Goal: Task Accomplishment & Management: Use online tool/utility

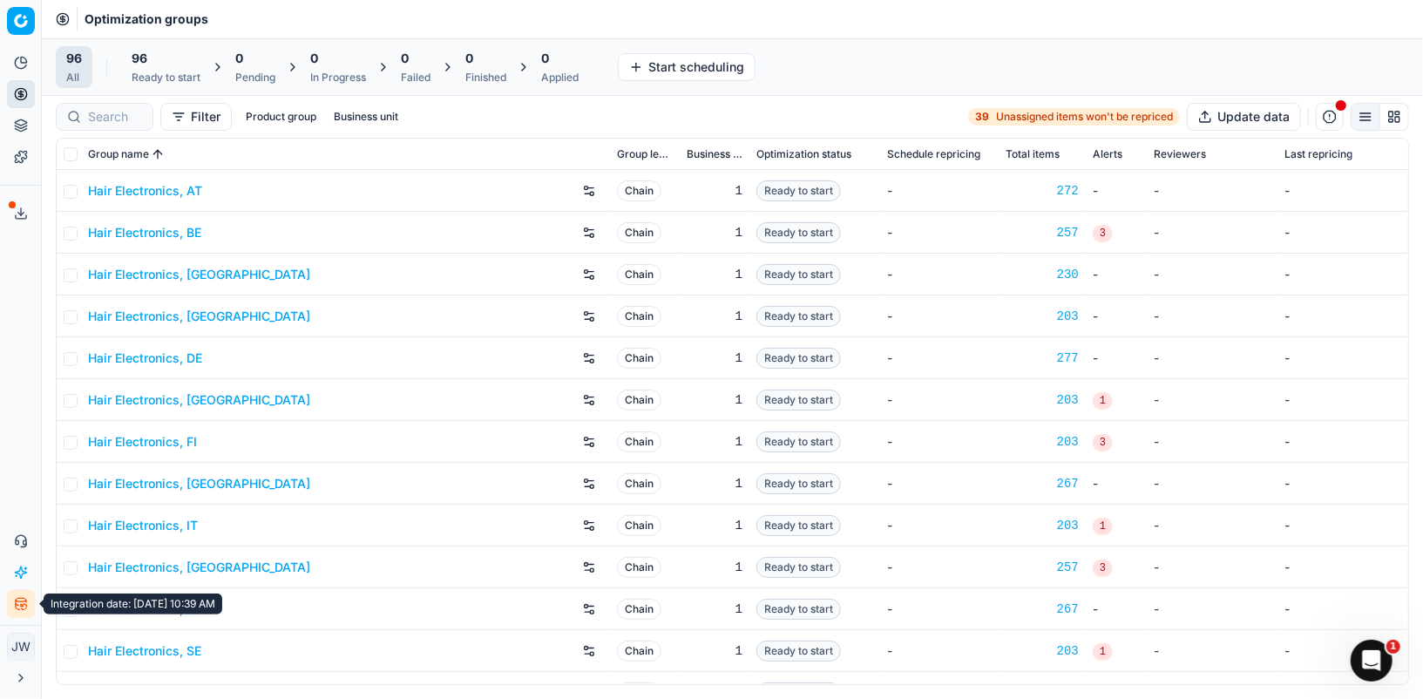
click at [19, 609] on icon "button" at bounding box center [17, 604] width 3 height 10
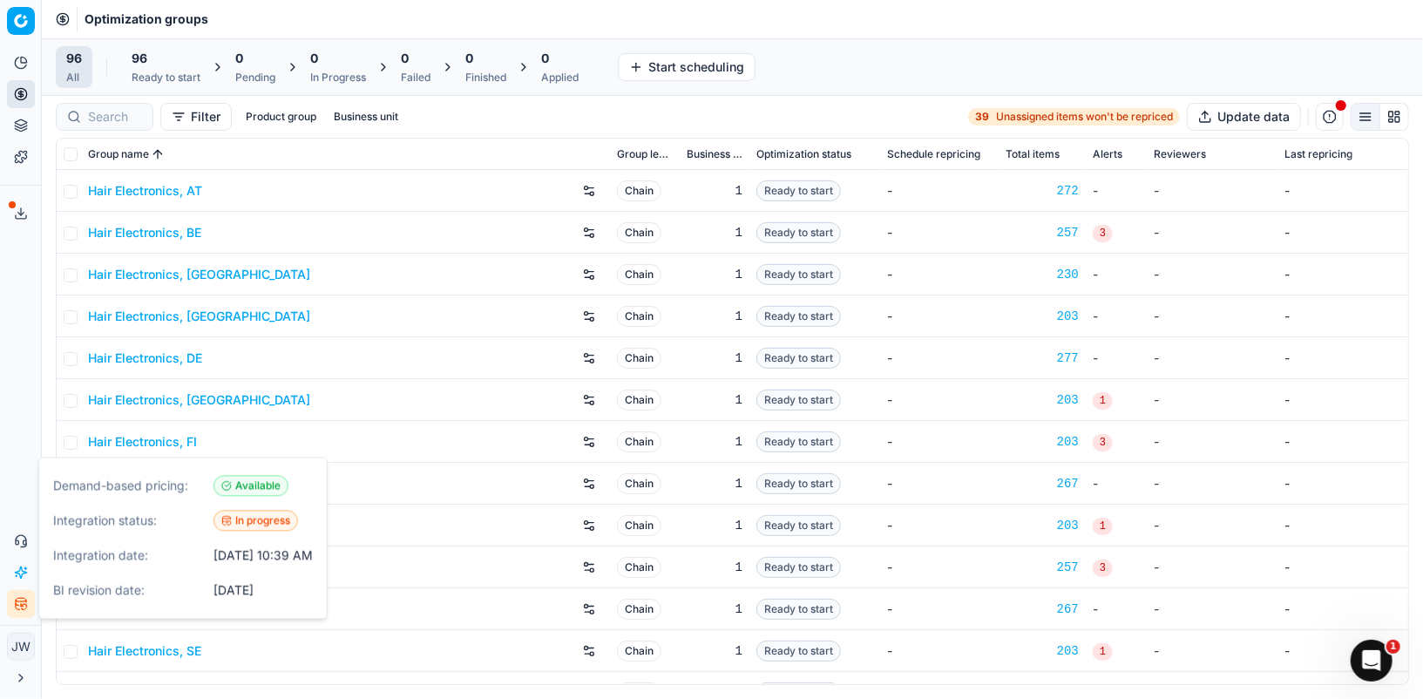
click at [19, 609] on icon "button" at bounding box center [17, 604] width 3 height 10
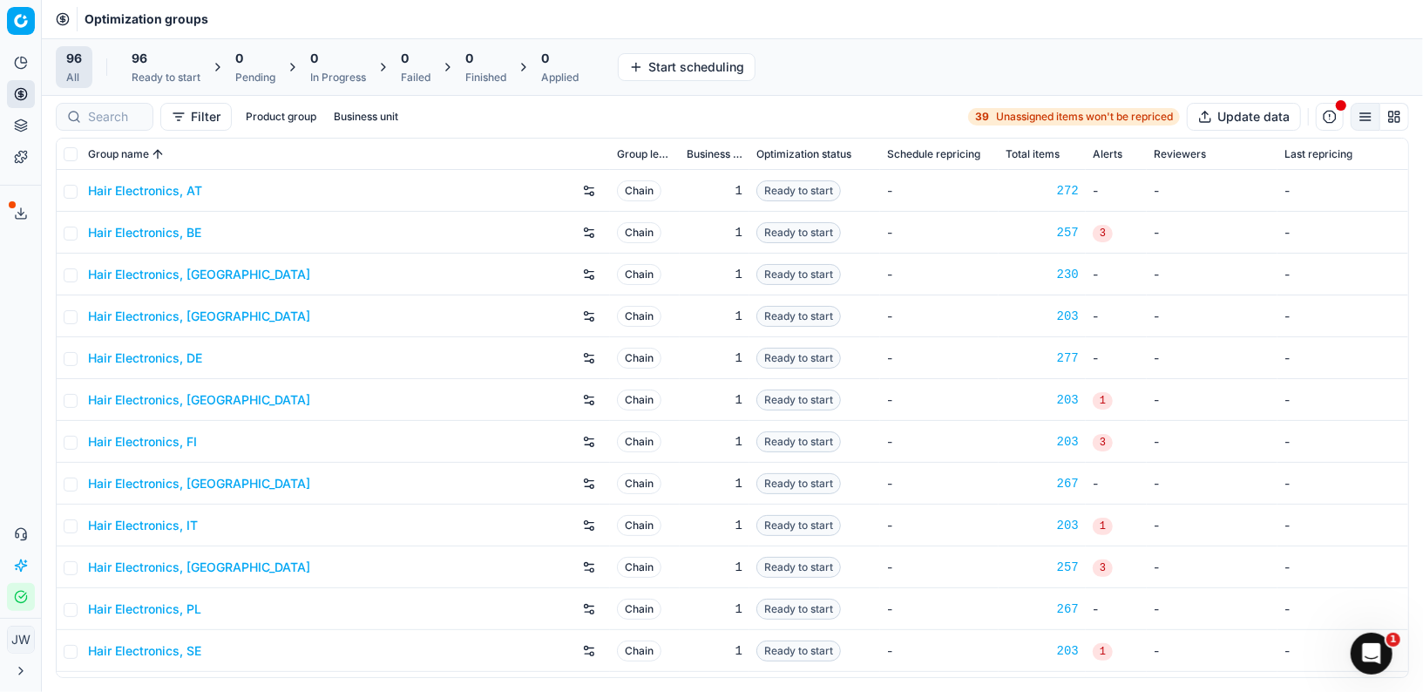
click at [19, 592] on icon "button" at bounding box center [20, 596] width 11 height 11
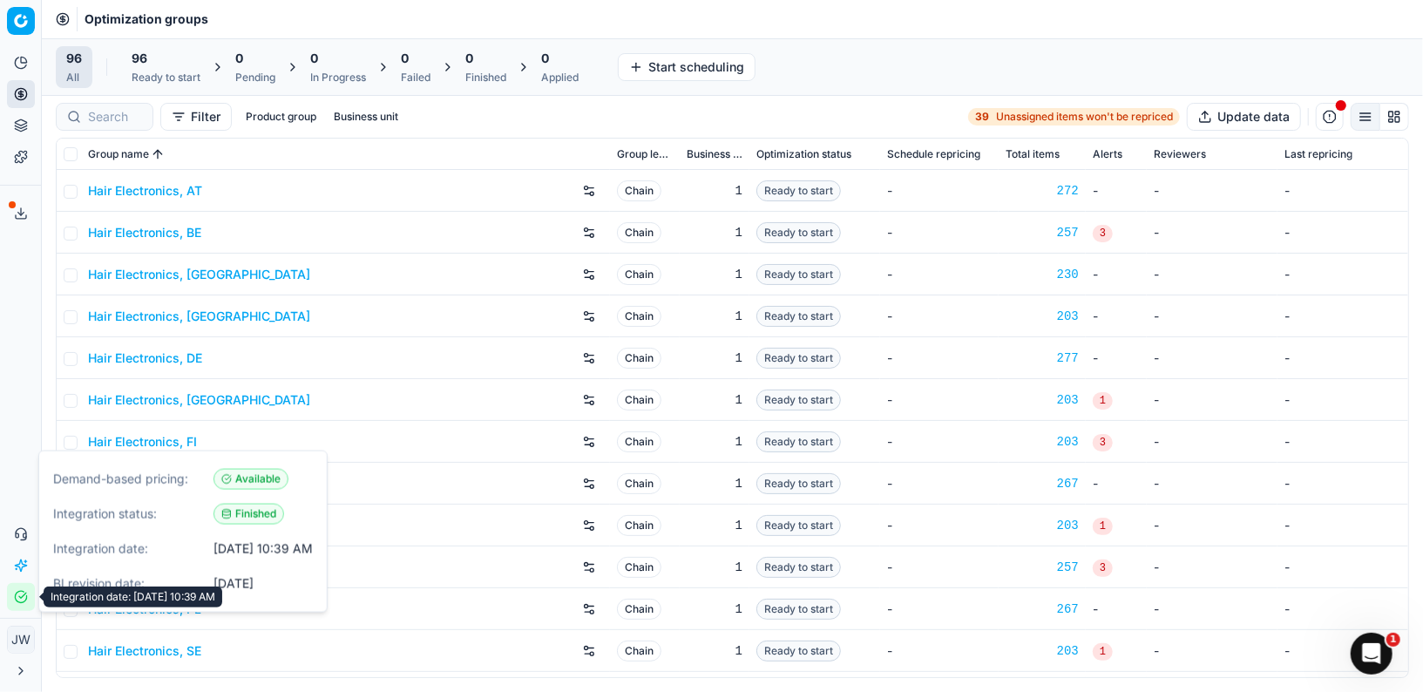
click at [20, 593] on icon "button" at bounding box center [21, 597] width 14 height 14
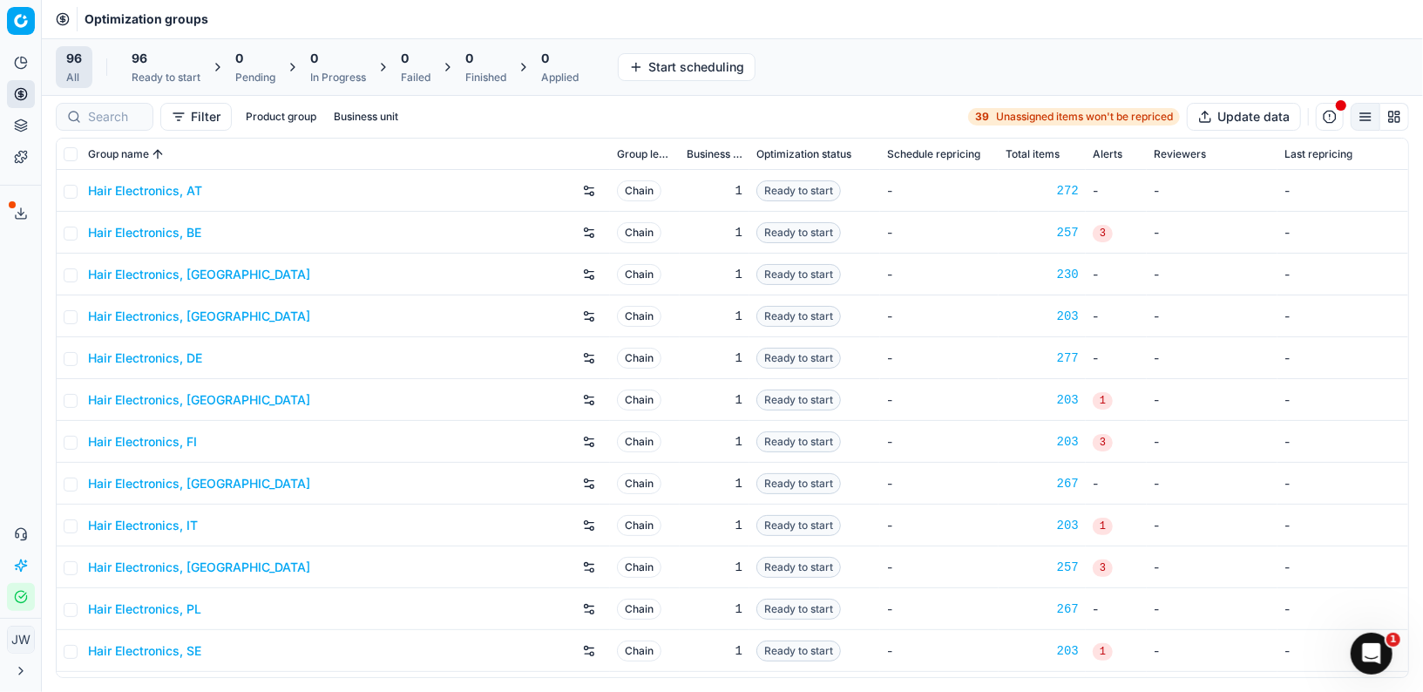
click at [139, 67] on div "96 Ready to start" at bounding box center [166, 67] width 69 height 35
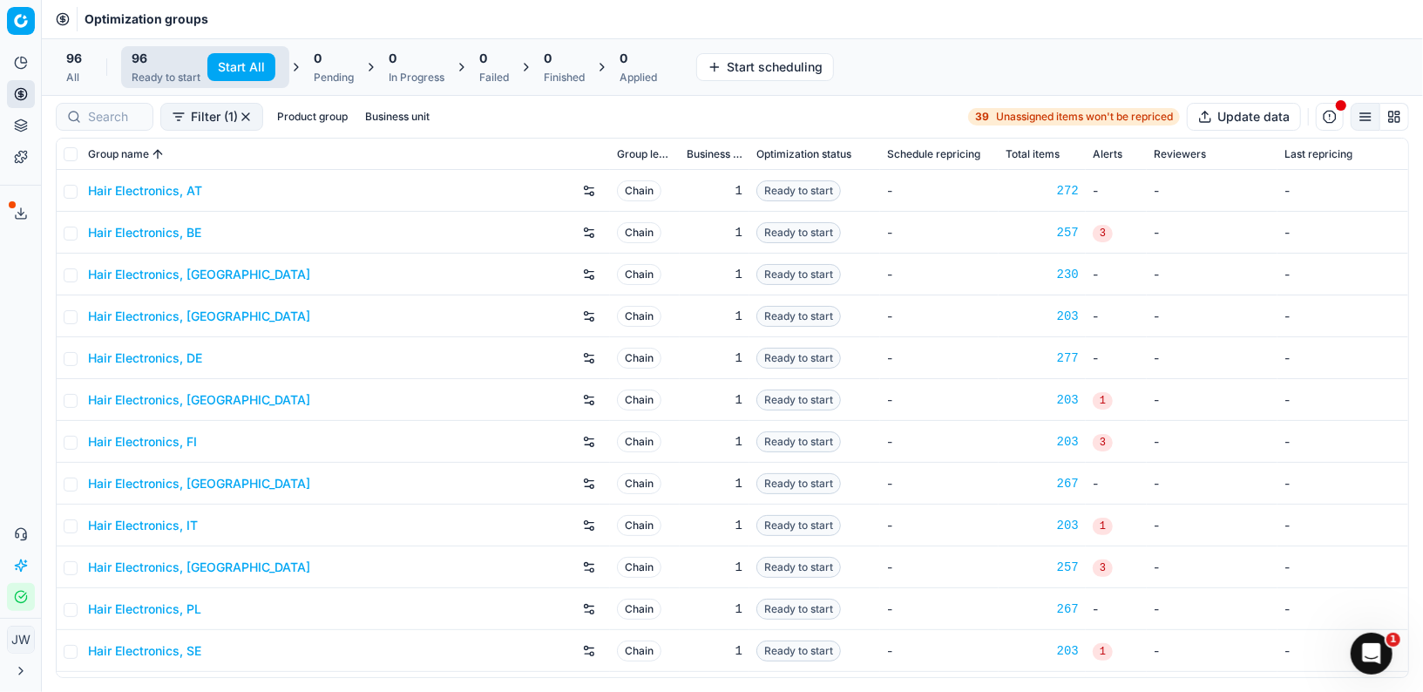
click at [248, 58] on button "Start All" at bounding box center [241, 67] width 68 height 28
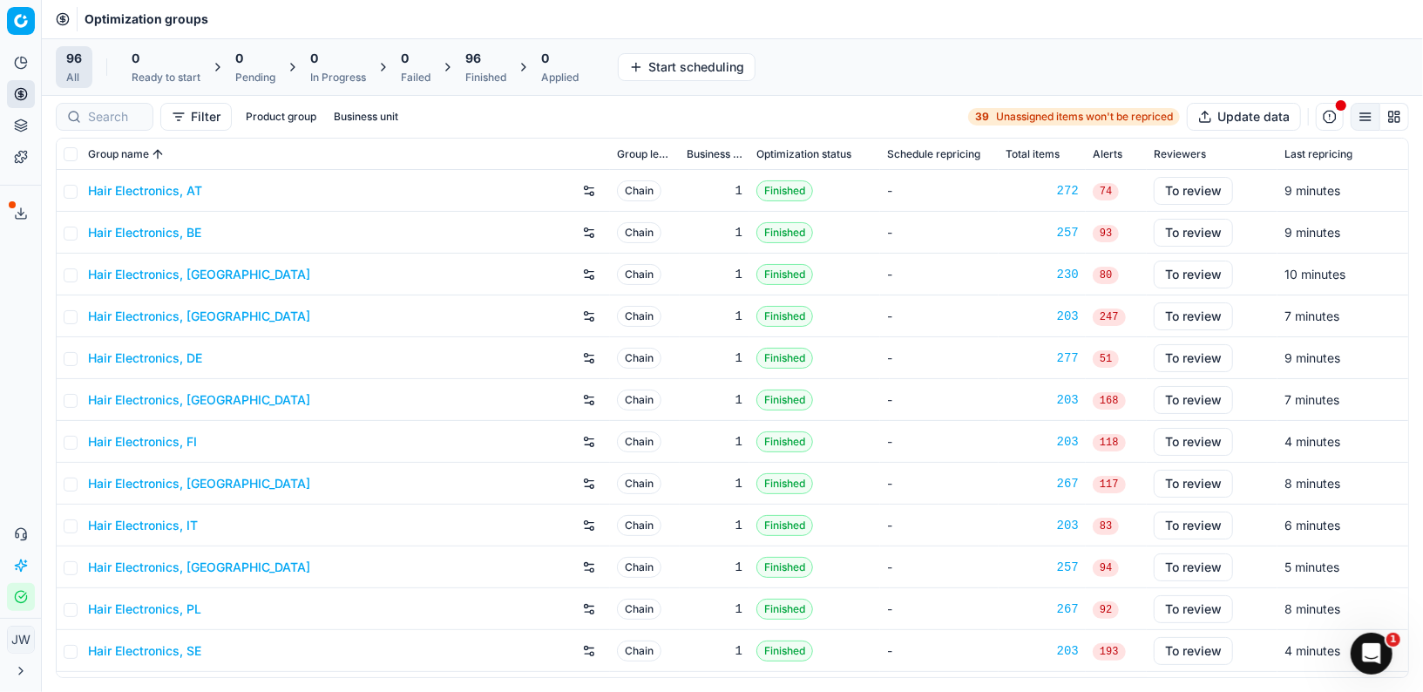
click at [484, 60] on div "96" at bounding box center [485, 58] width 41 height 17
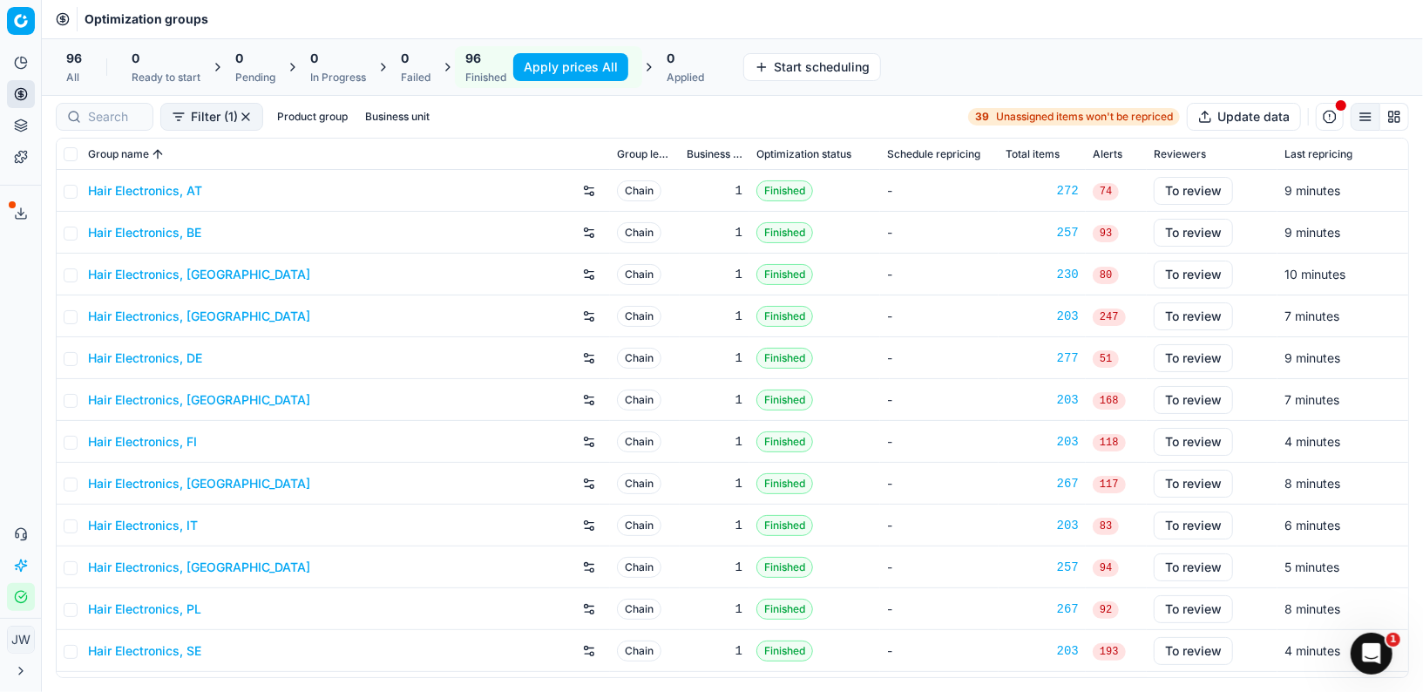
click at [526, 66] on button "Apply prices All" at bounding box center [570, 67] width 115 height 28
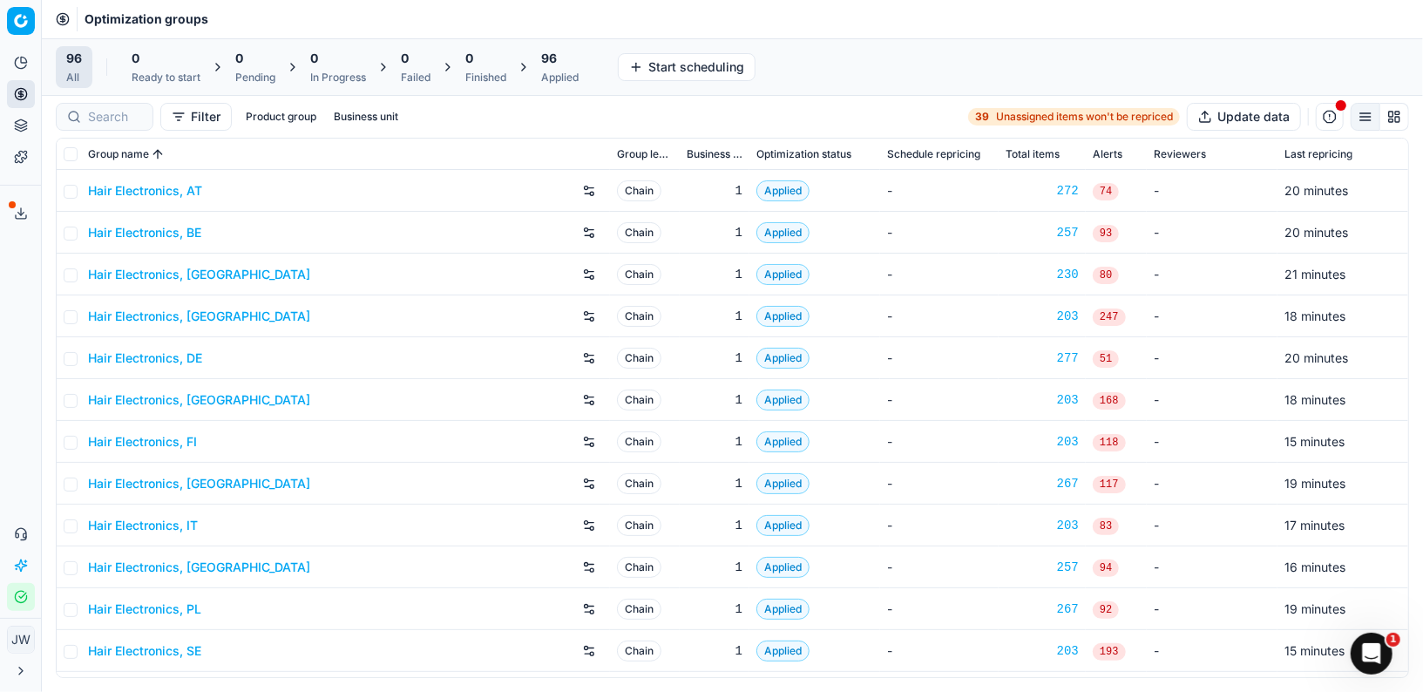
click at [545, 64] on span "96" at bounding box center [549, 58] width 16 height 17
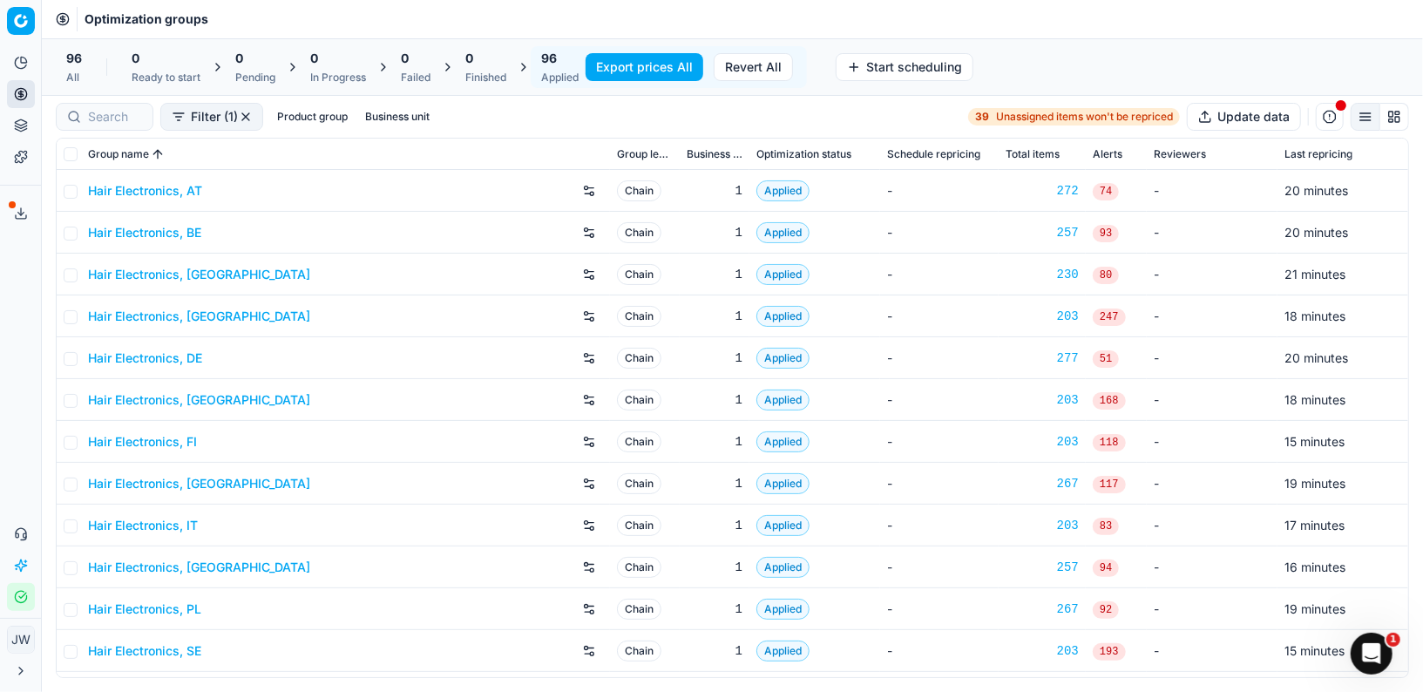
click at [667, 65] on button "Export prices All" at bounding box center [645, 67] width 118 height 28
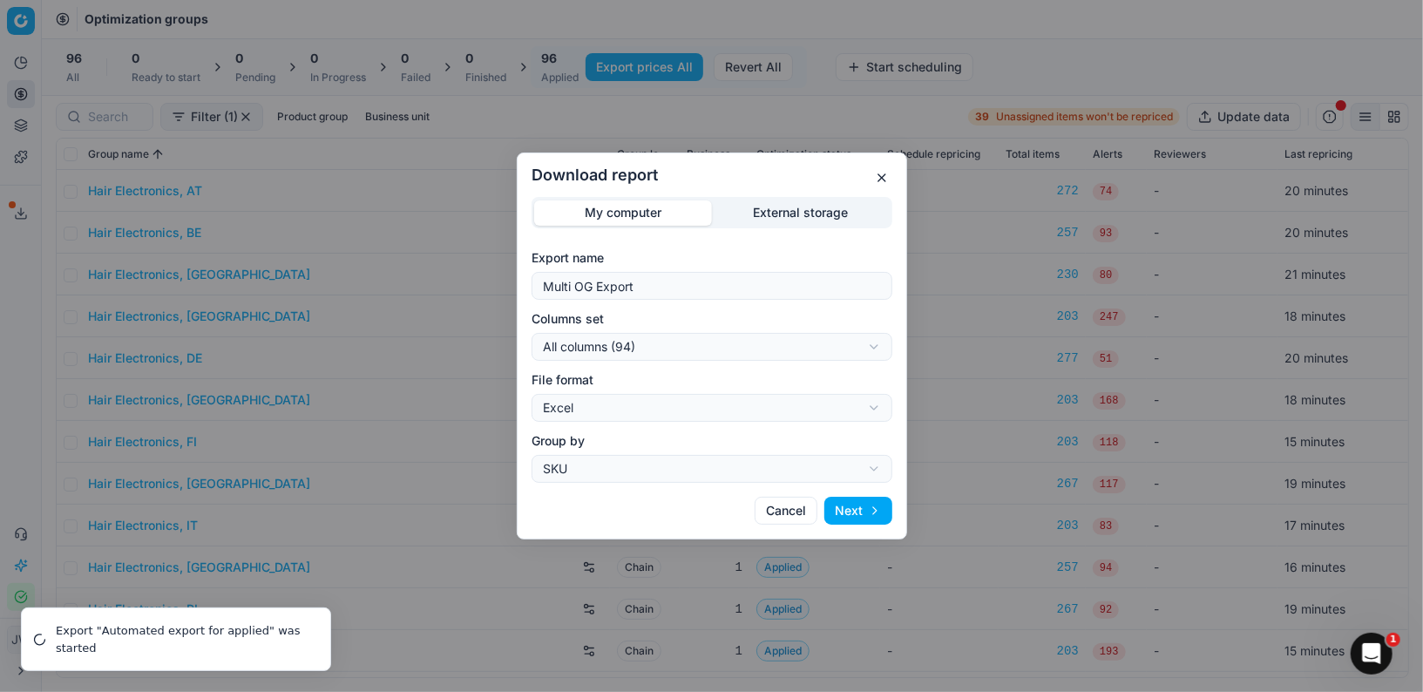
click at [655, 415] on div "Download report My computer External storage Export name Multi OG Export Column…" at bounding box center [711, 346] width 1423 height 692
select select "csv"
click at [687, 349] on div "Download report My computer External storage Export name Multi OG Export Column…" at bounding box center [711, 346] width 1423 height 692
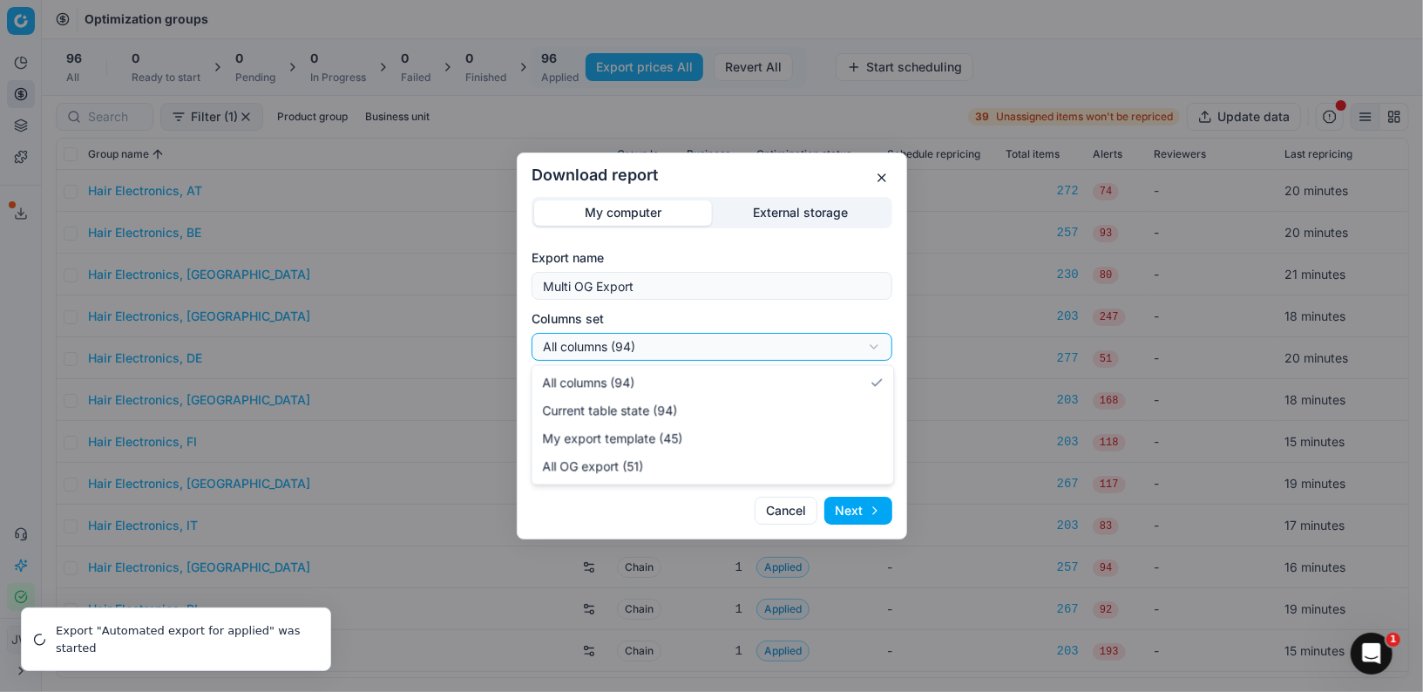
select select "custom"
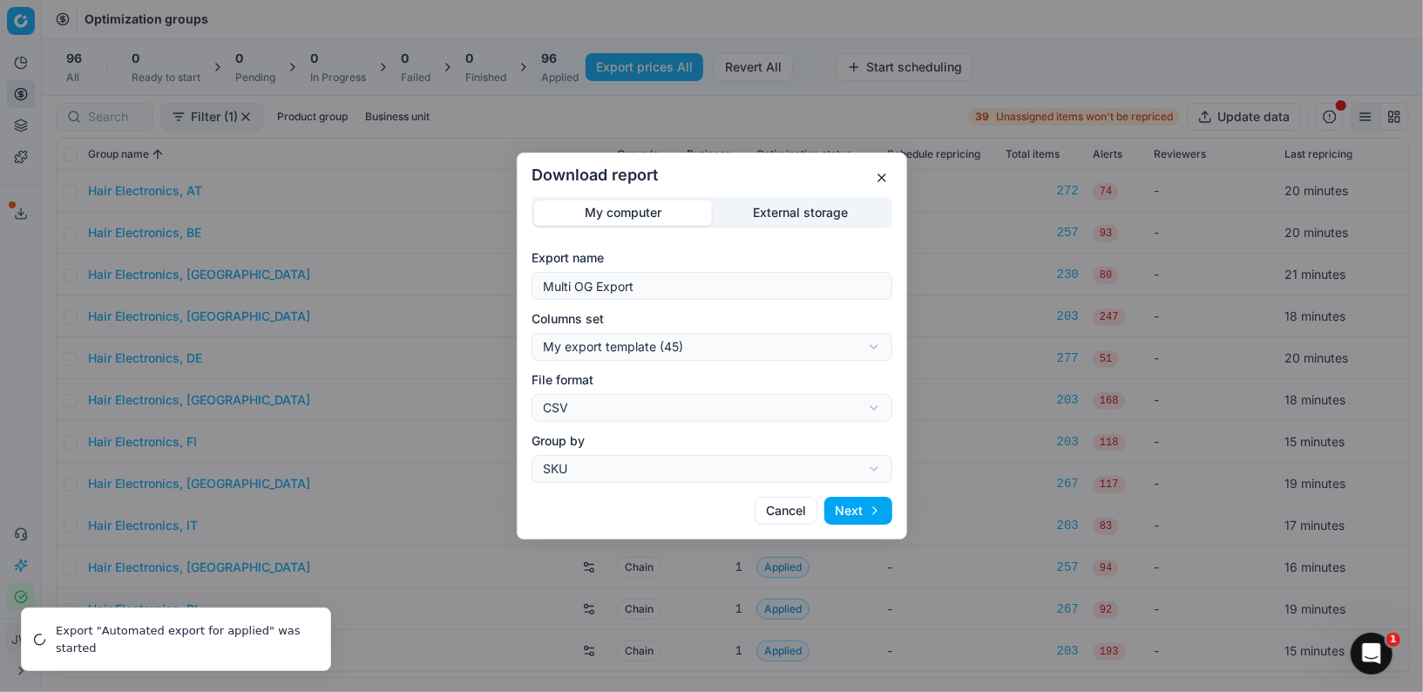
click at [854, 510] on button "Next" at bounding box center [858, 511] width 68 height 28
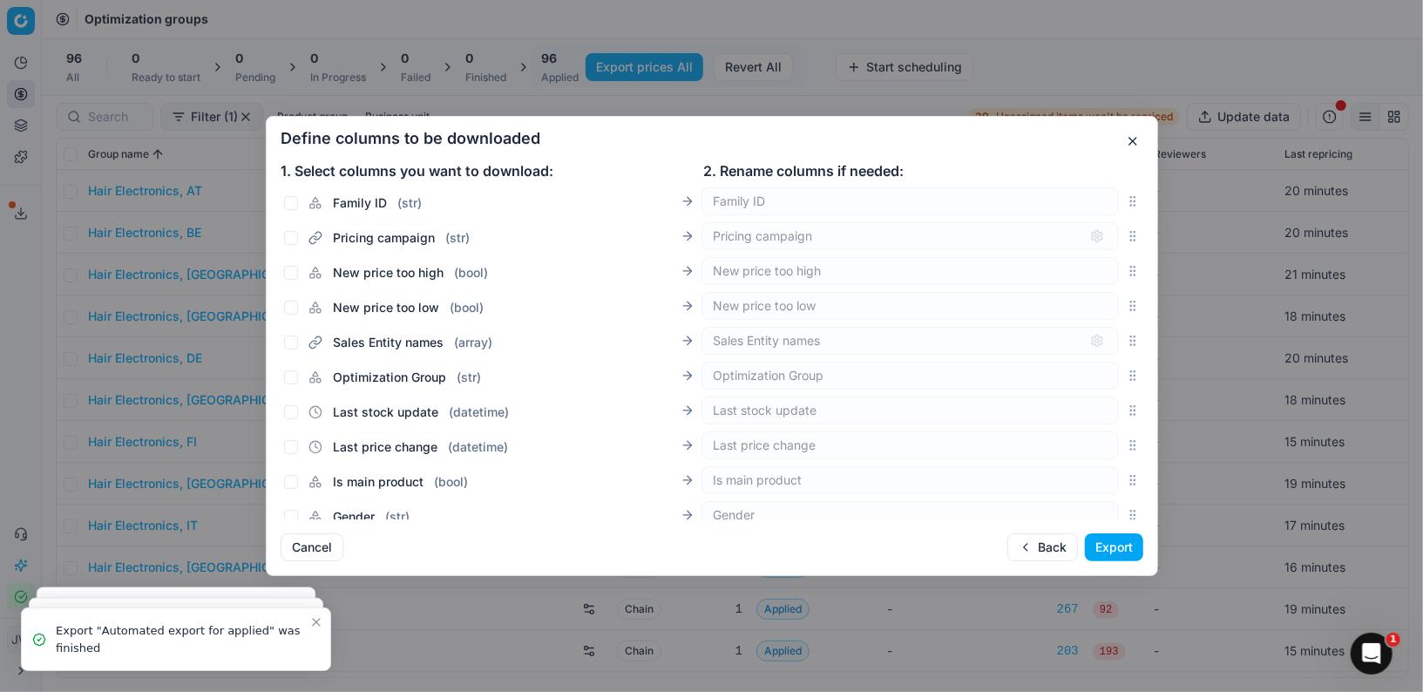
scroll to position [1663, 0]
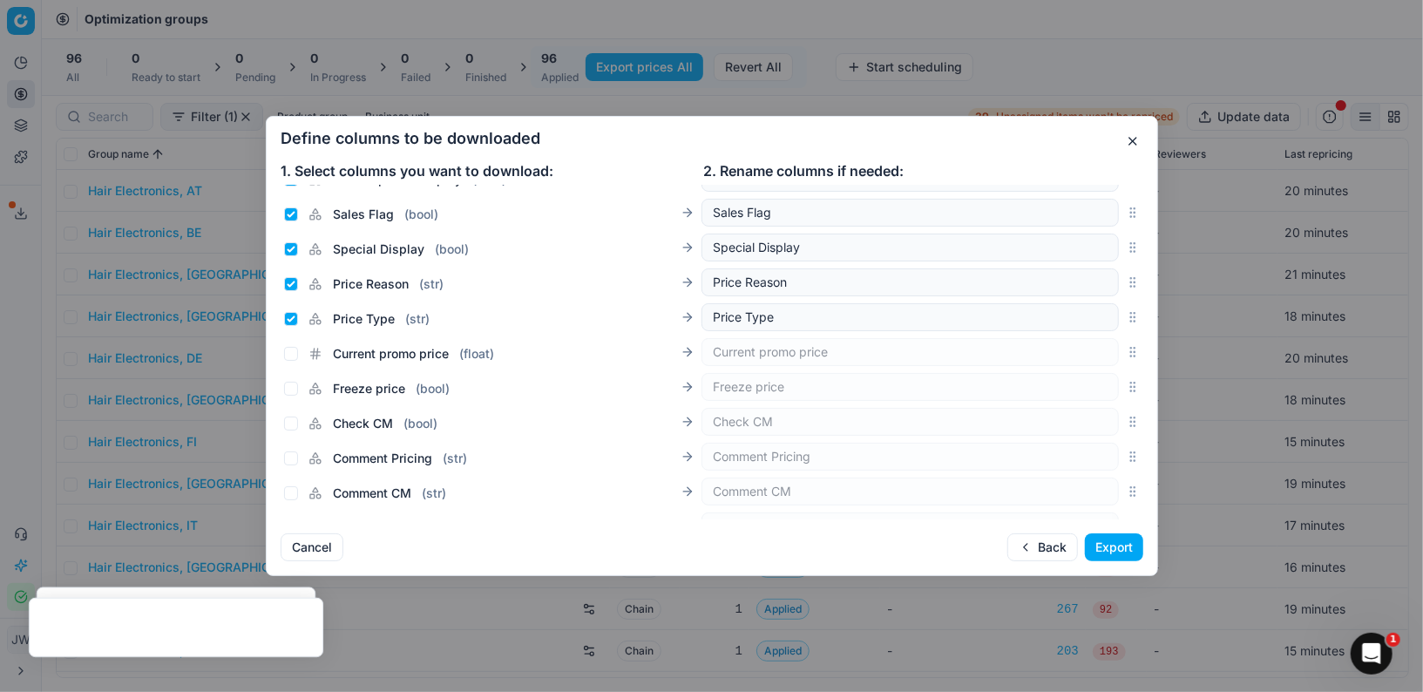
click at [362, 358] on span "Current promo price" at bounding box center [391, 353] width 116 height 17
click at [298, 358] on input "Current promo price ( float )" at bounding box center [291, 354] width 14 height 14
checkbox input "true"
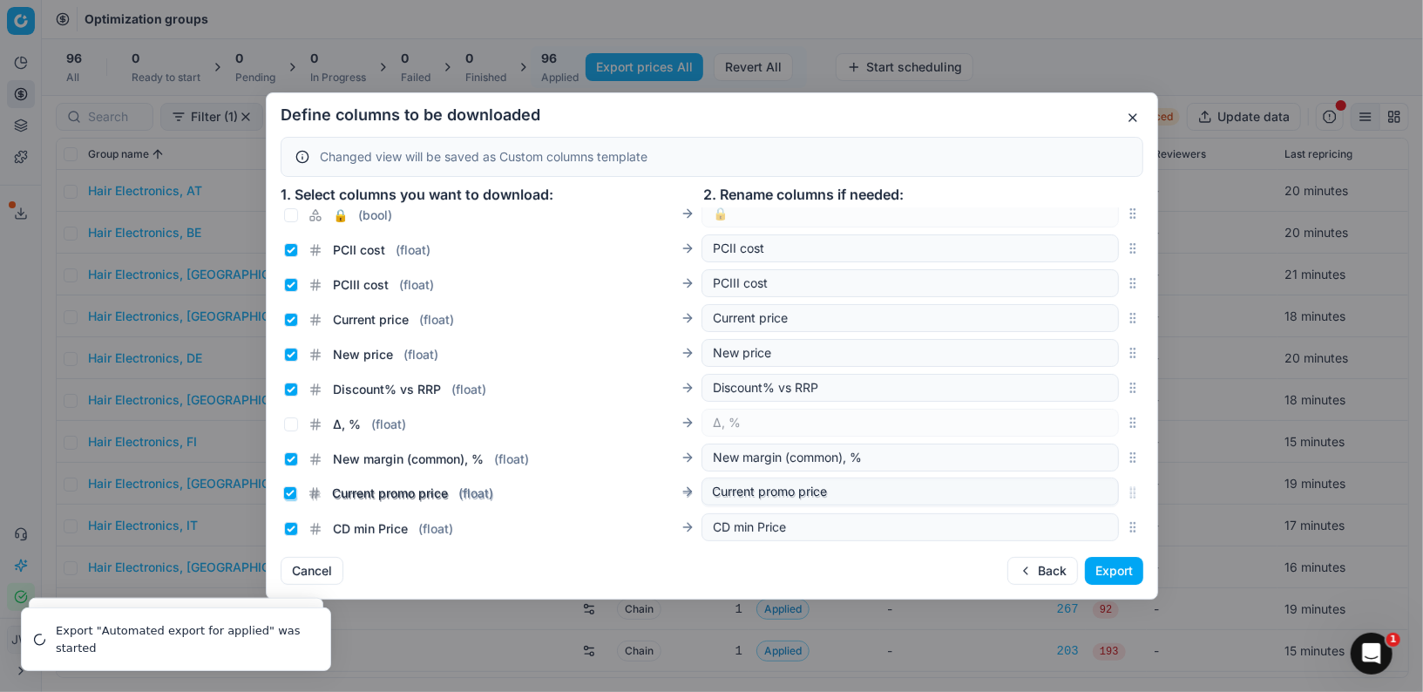
scroll to position [335, 0]
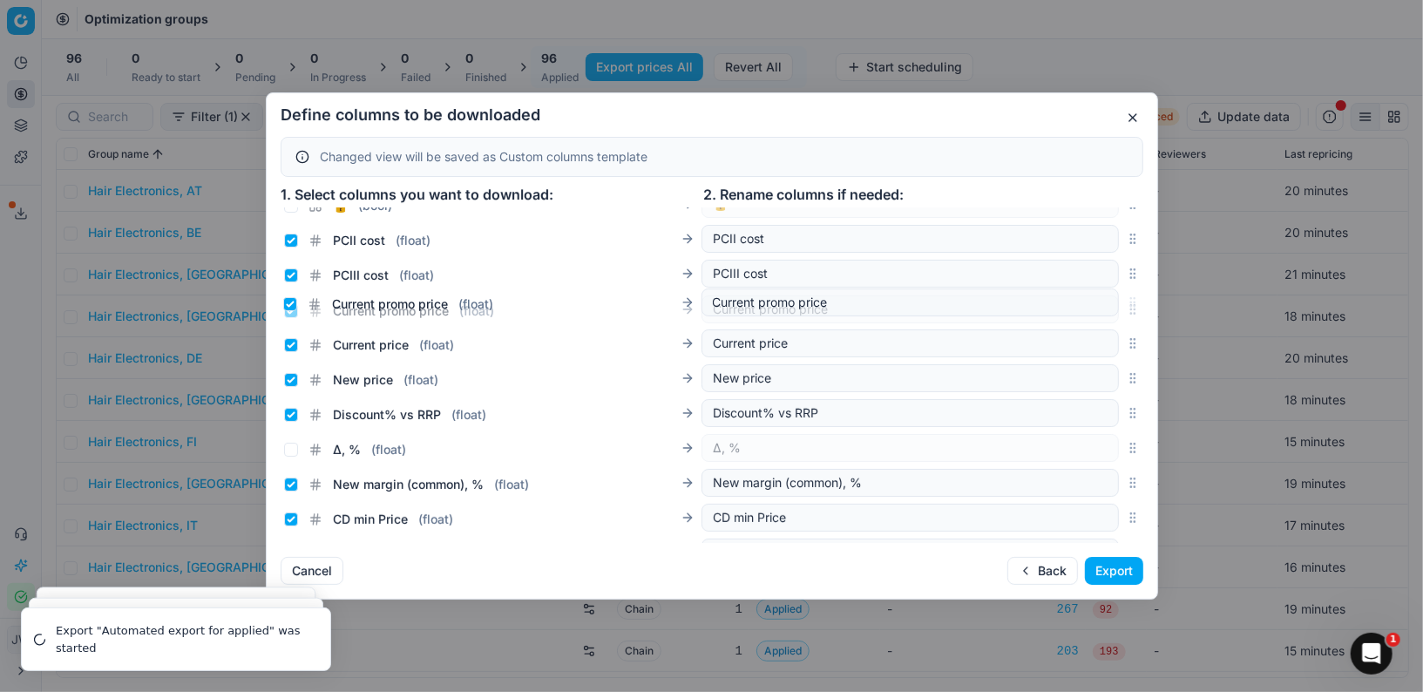
drag, startPoint x: 1133, startPoint y: 373, endPoint x: 1108, endPoint y: 301, distance: 76.3
click at [1108, 301] on div "Current promo price ( float ) Current promo price" at bounding box center [712, 309] width 863 height 35
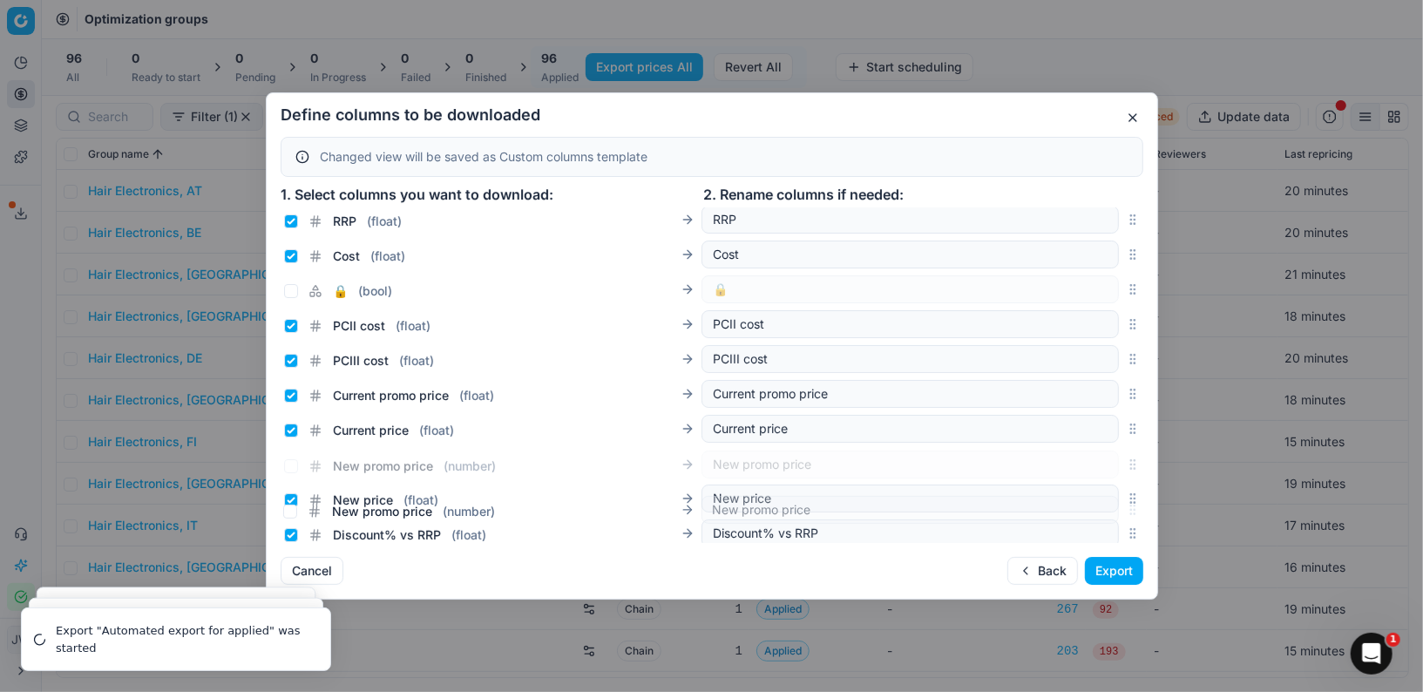
scroll to position [260, 0]
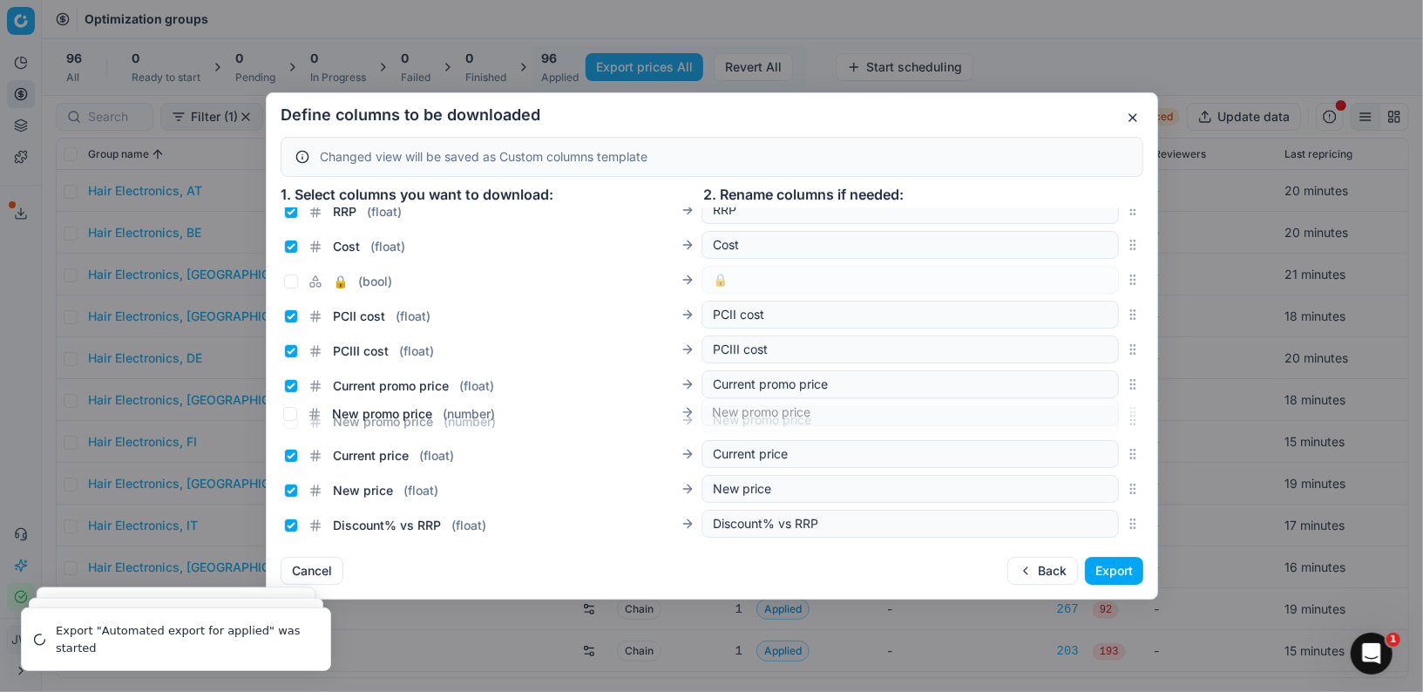
drag, startPoint x: 1134, startPoint y: 326, endPoint x: 1102, endPoint y: 410, distance: 89.3
click at [1102, 410] on div "New promo price ( number ) New promo price" at bounding box center [712, 420] width 863 height 35
click at [286, 418] on input "New promo price ( number )" at bounding box center [291, 421] width 14 height 14
checkbox input "true"
click at [288, 456] on input "Current price ( float )" at bounding box center [291, 456] width 14 height 14
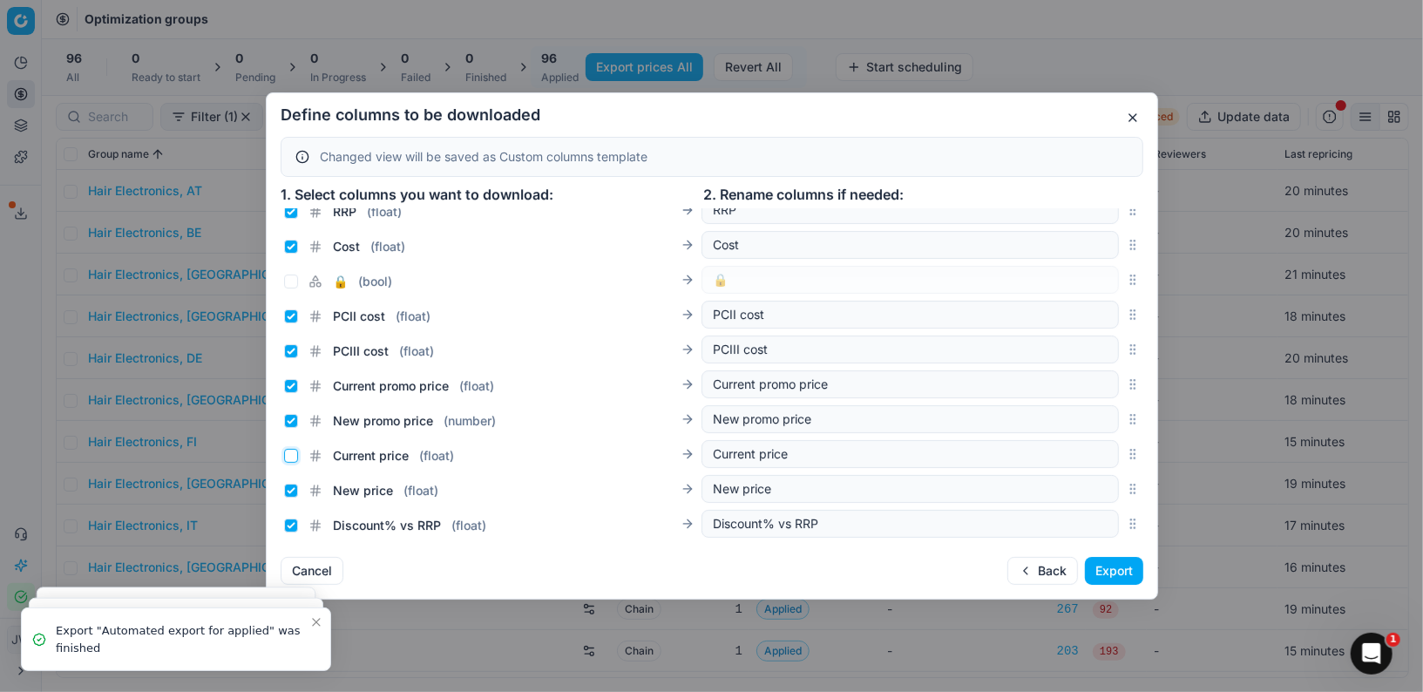
checkbox input "false"
click at [289, 488] on input "New price ( float )" at bounding box center [291, 491] width 14 height 14
checkbox input "false"
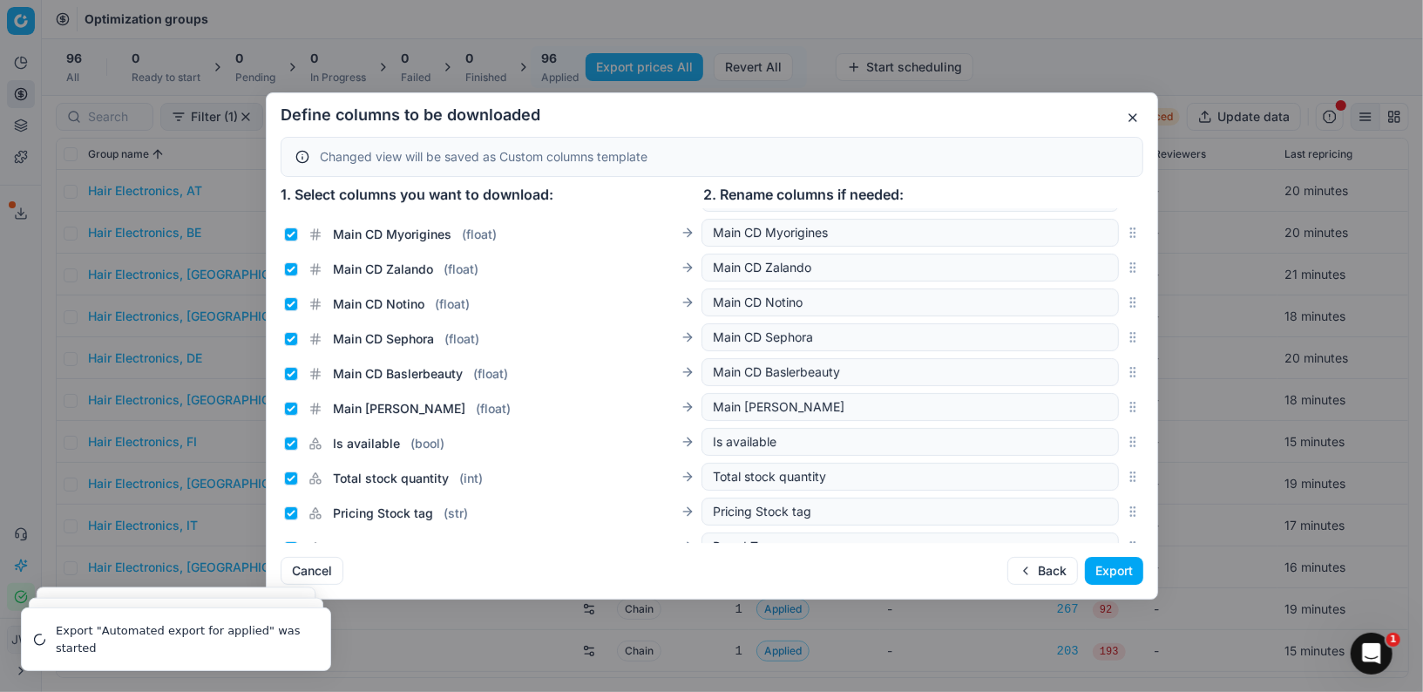
scroll to position [1382, 0]
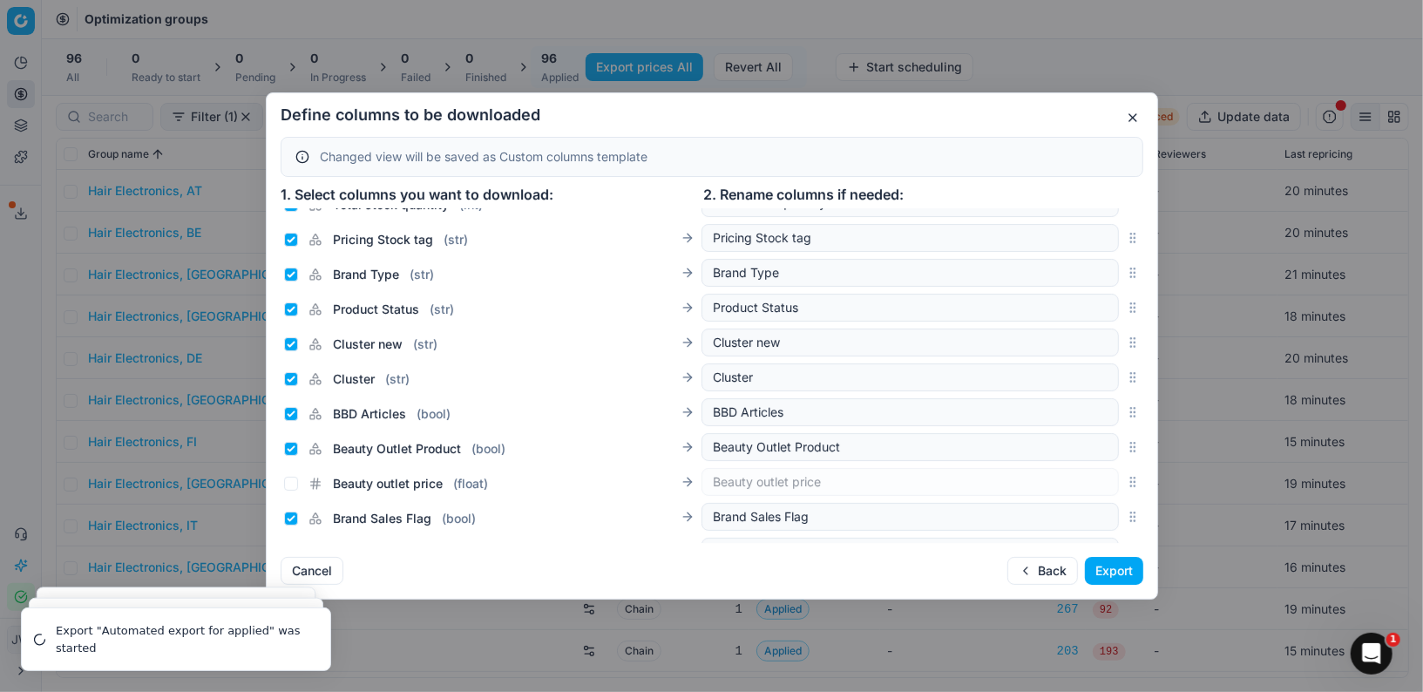
click at [1119, 578] on button "Export" at bounding box center [1114, 571] width 58 height 28
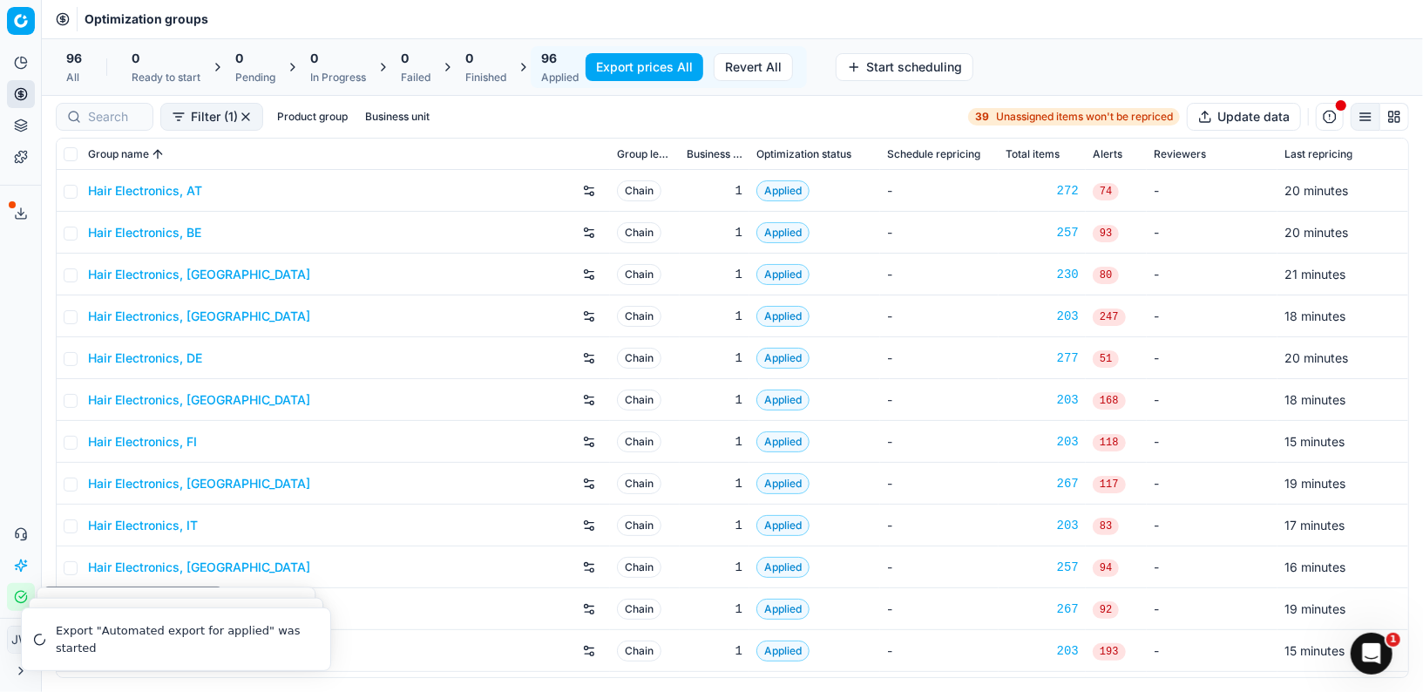
click at [16, 601] on icon "button" at bounding box center [20, 596] width 11 height 11
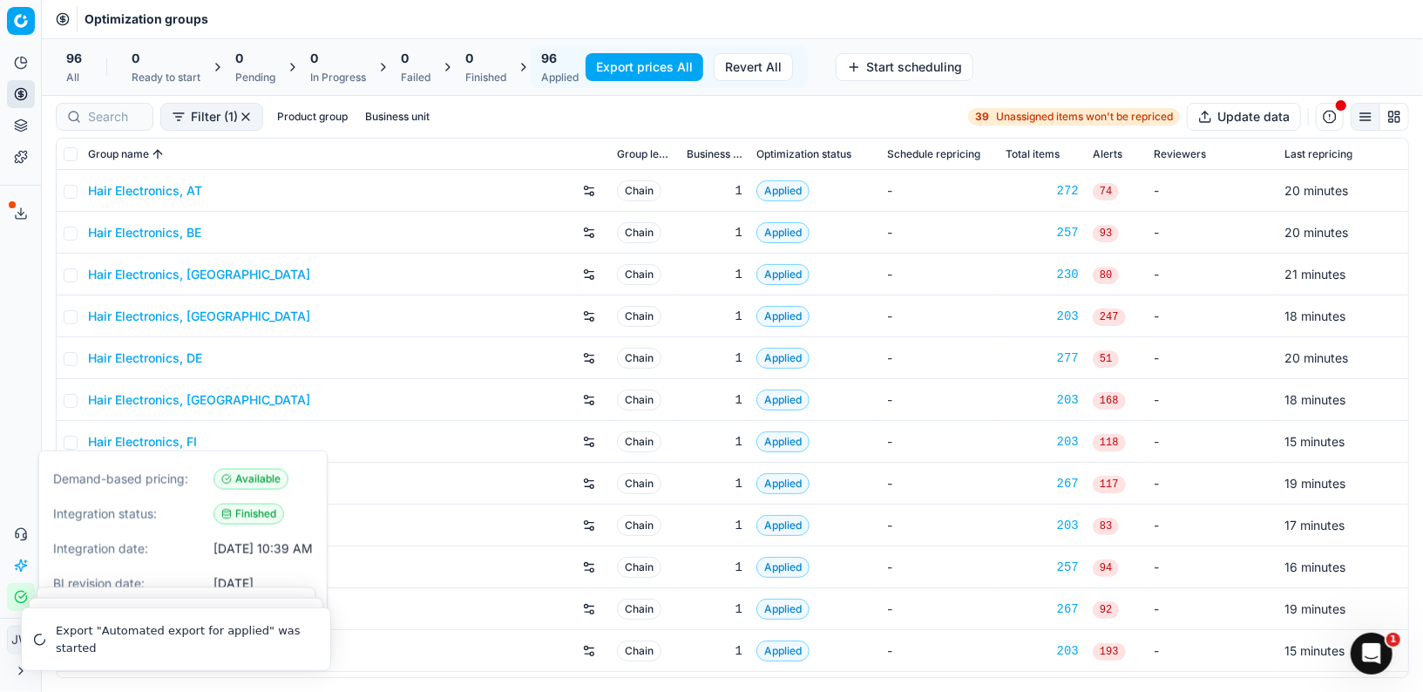
click at [16, 601] on icon "button" at bounding box center [20, 596] width 11 height 11
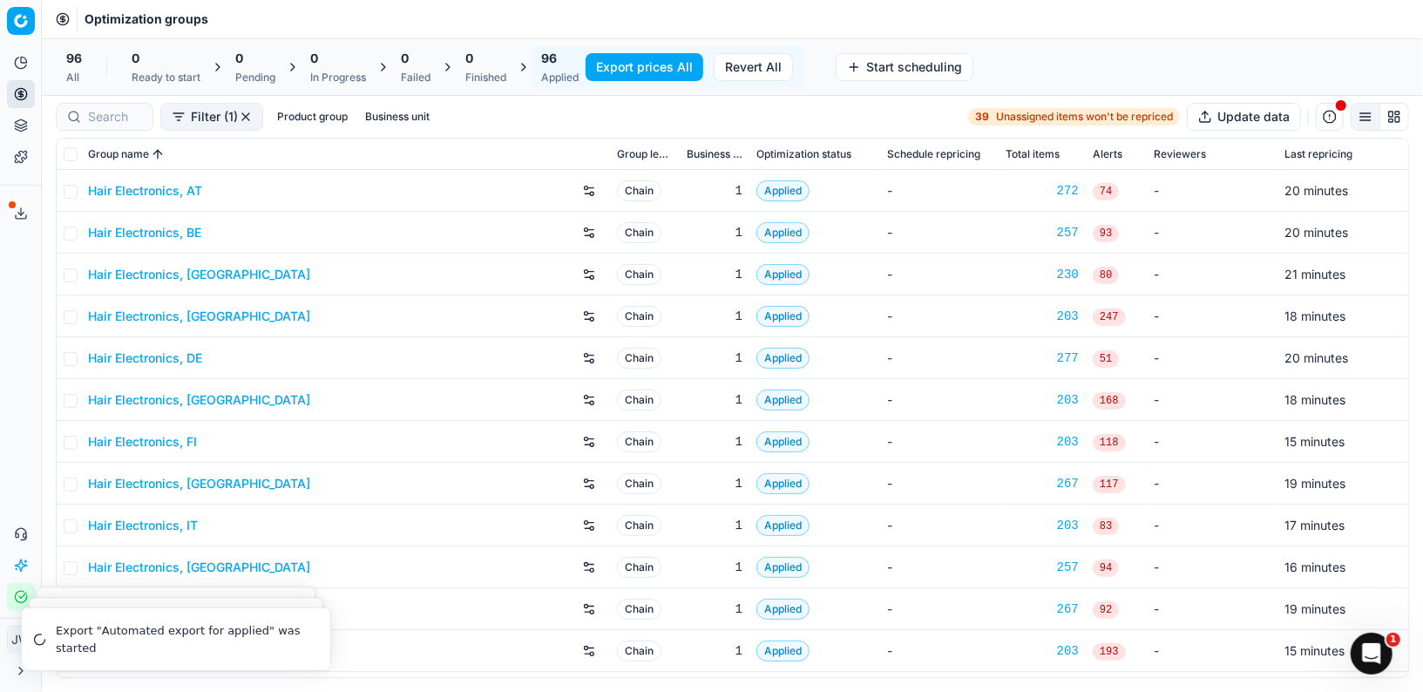
click at [23, 208] on icon at bounding box center [21, 214] width 14 height 14
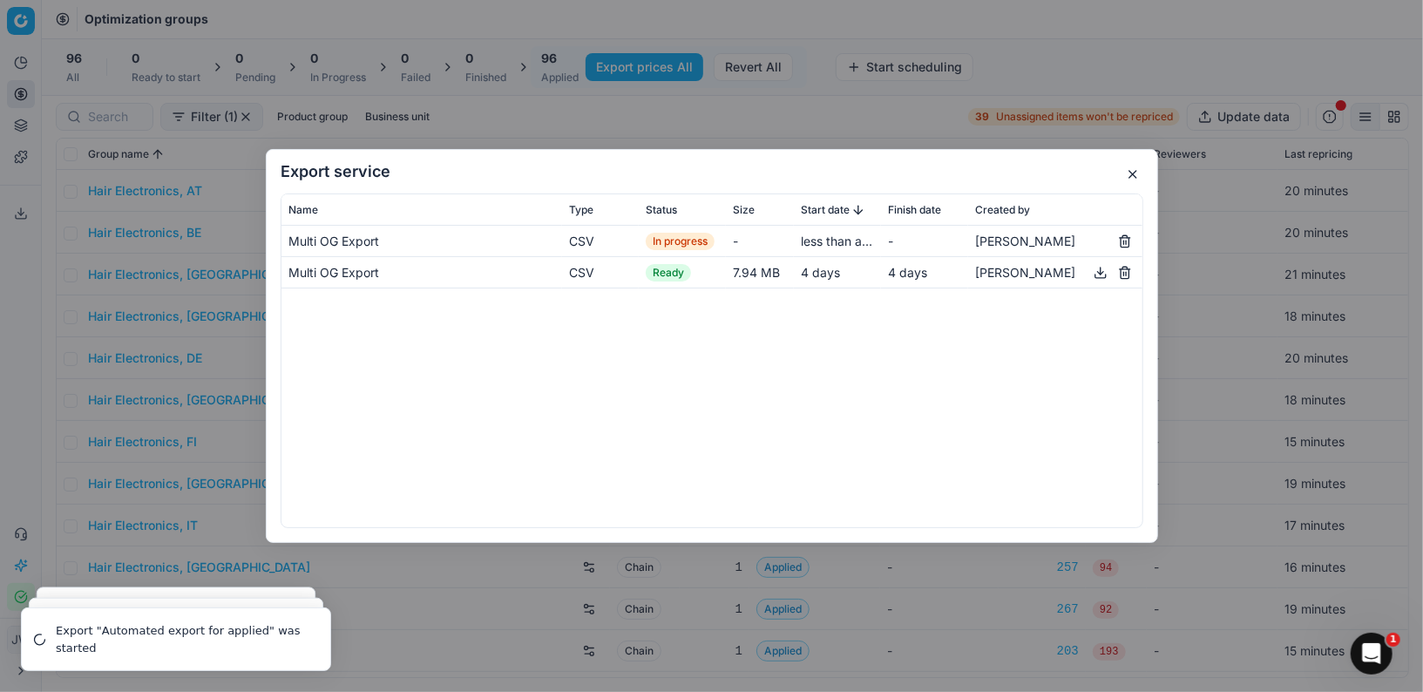
click at [572, 356] on div "Multi OG Export CSV In progress - less than a minute - Jonas Wagner Multi OG Ex…" at bounding box center [711, 376] width 861 height 301
click at [1128, 169] on button "button" at bounding box center [1132, 174] width 21 height 21
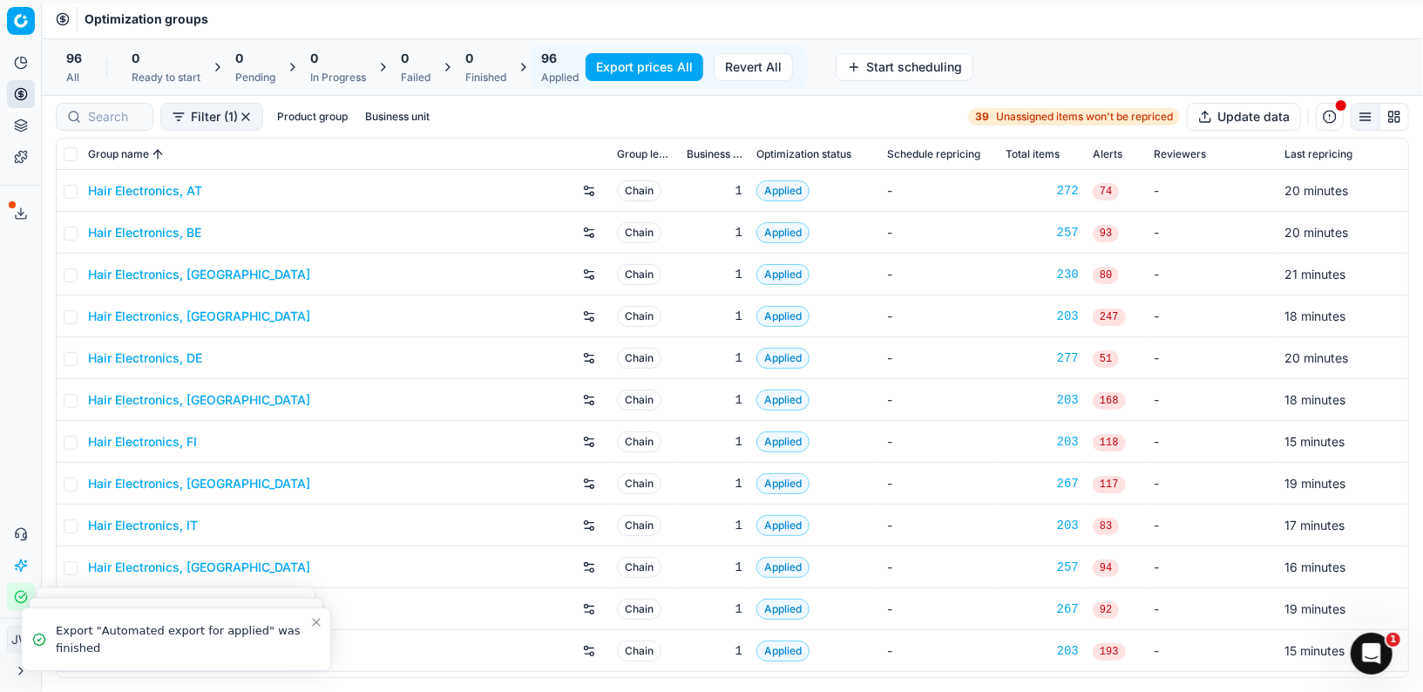
click at [17, 210] on icon at bounding box center [21, 214] width 14 height 14
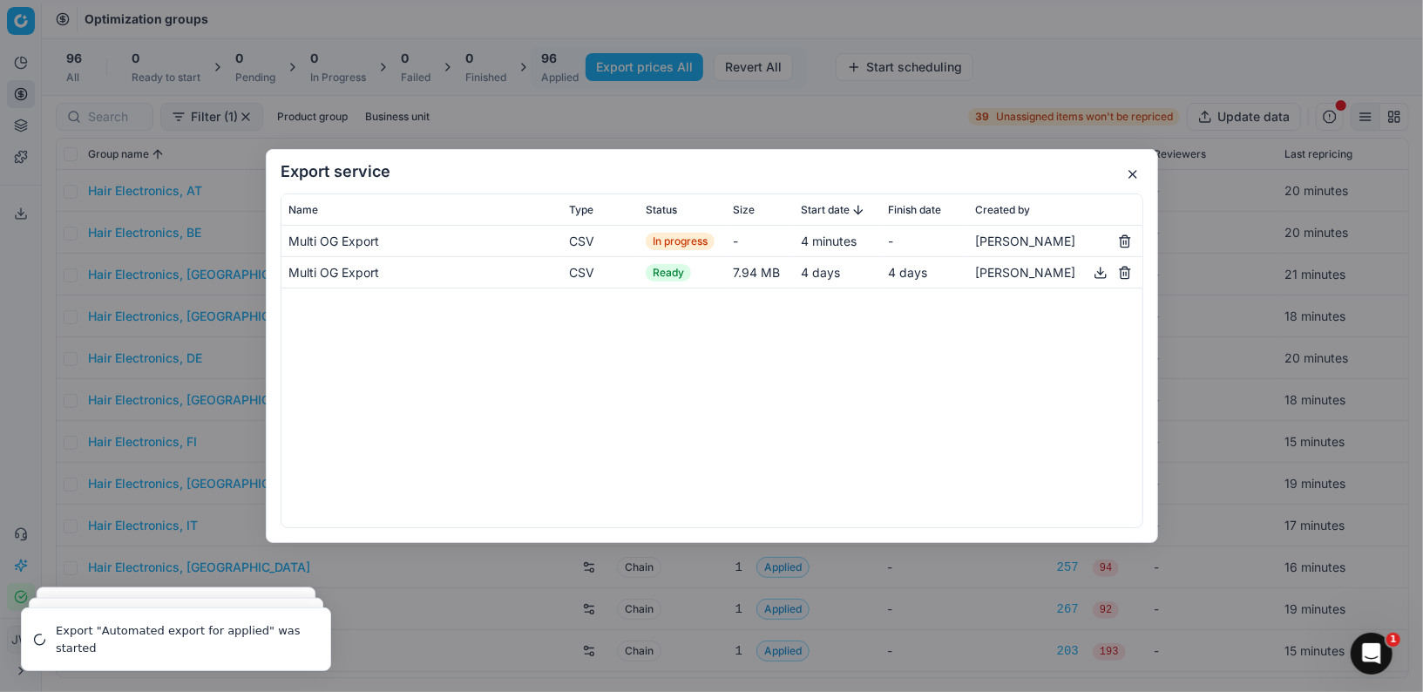
click at [1131, 166] on button "button" at bounding box center [1132, 174] width 21 height 21
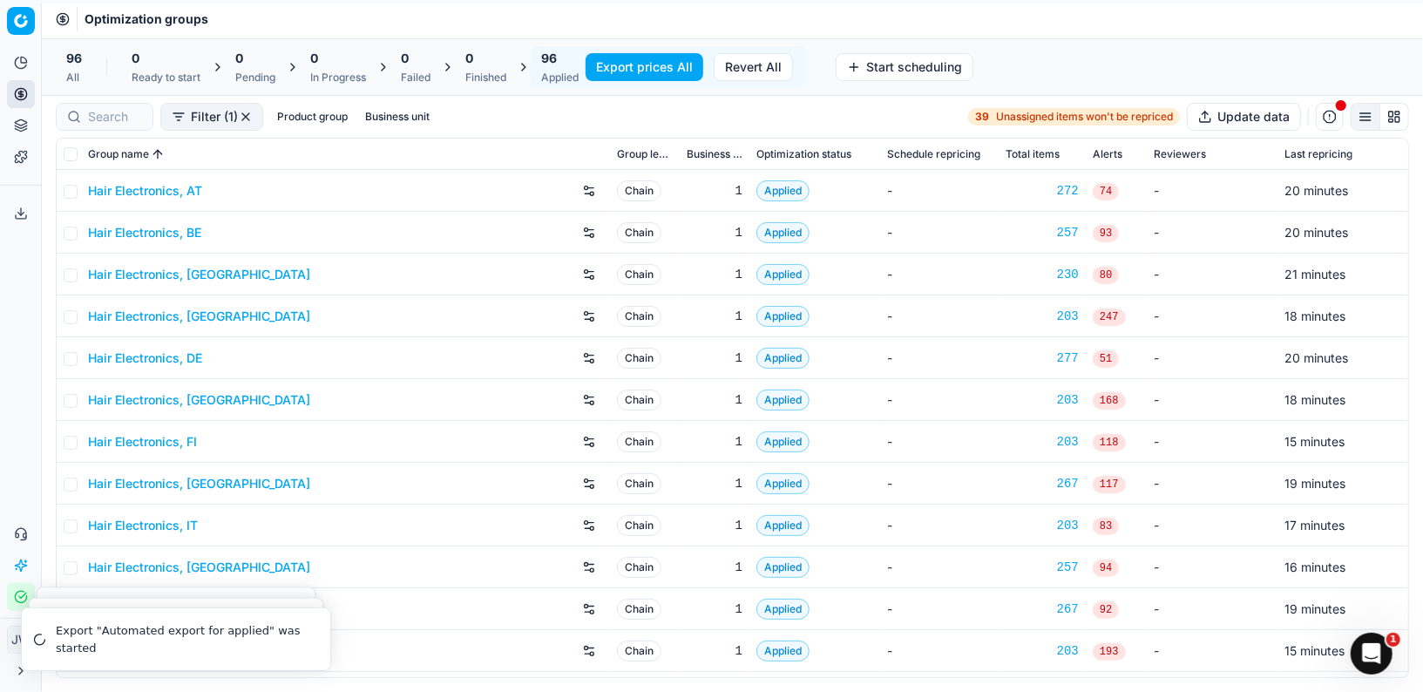
click at [20, 213] on polyline at bounding box center [21, 214] width 6 height 3
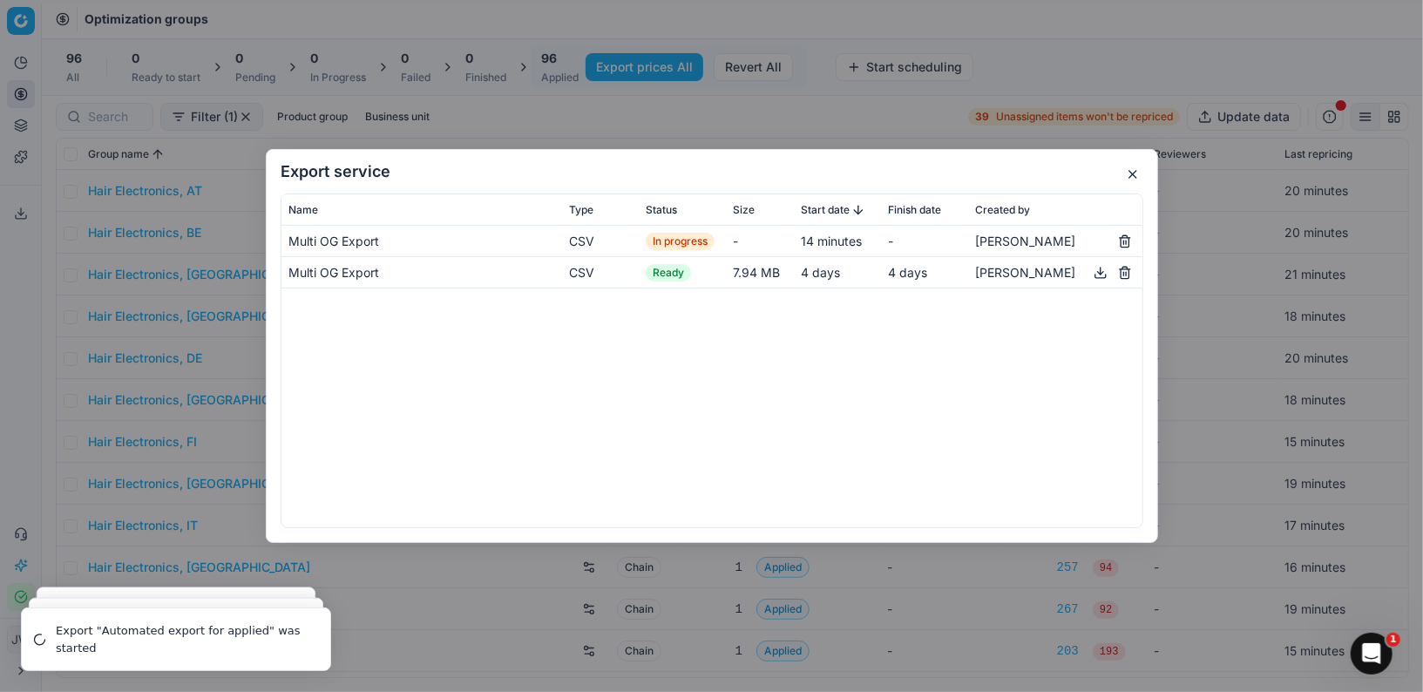
click at [20, 213] on div "Export service Name Type Status Size Start date Finish date Created by Multi OG…" at bounding box center [711, 346] width 1423 height 692
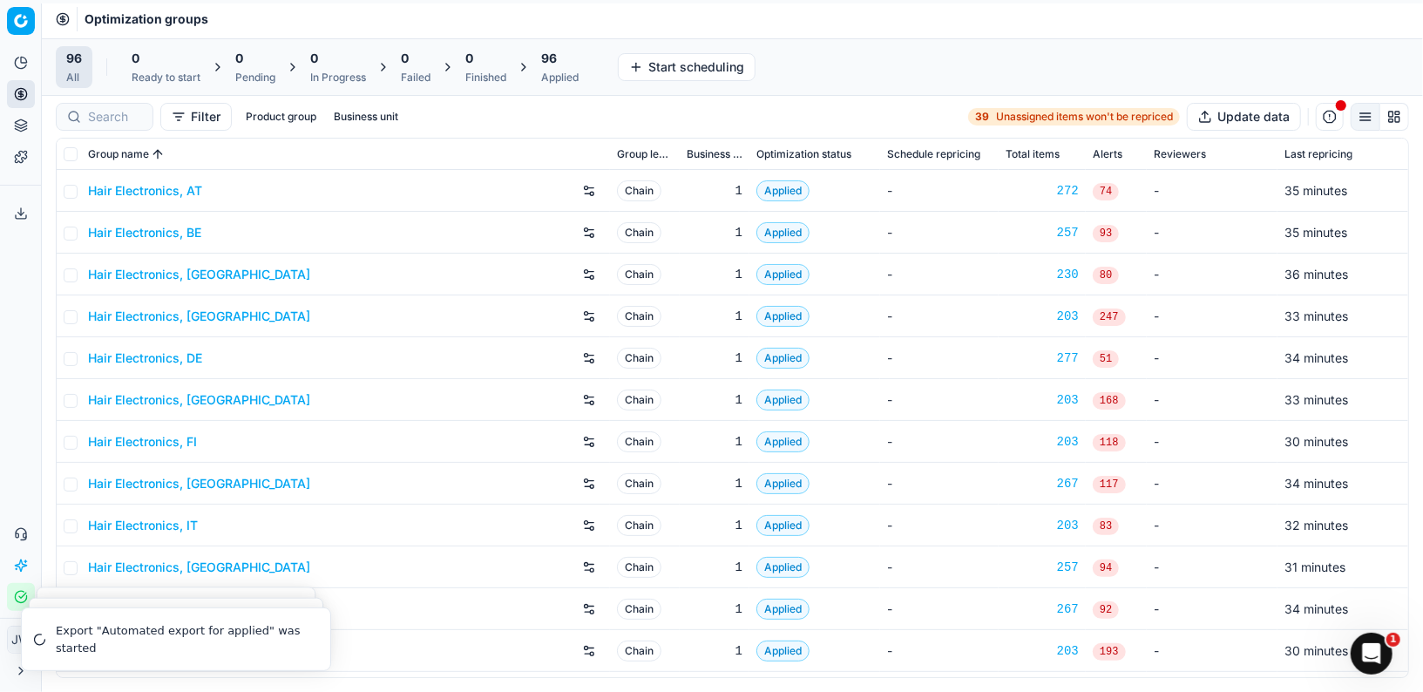
click at [13, 220] on button "Export service" at bounding box center [21, 214] width 28 height 28
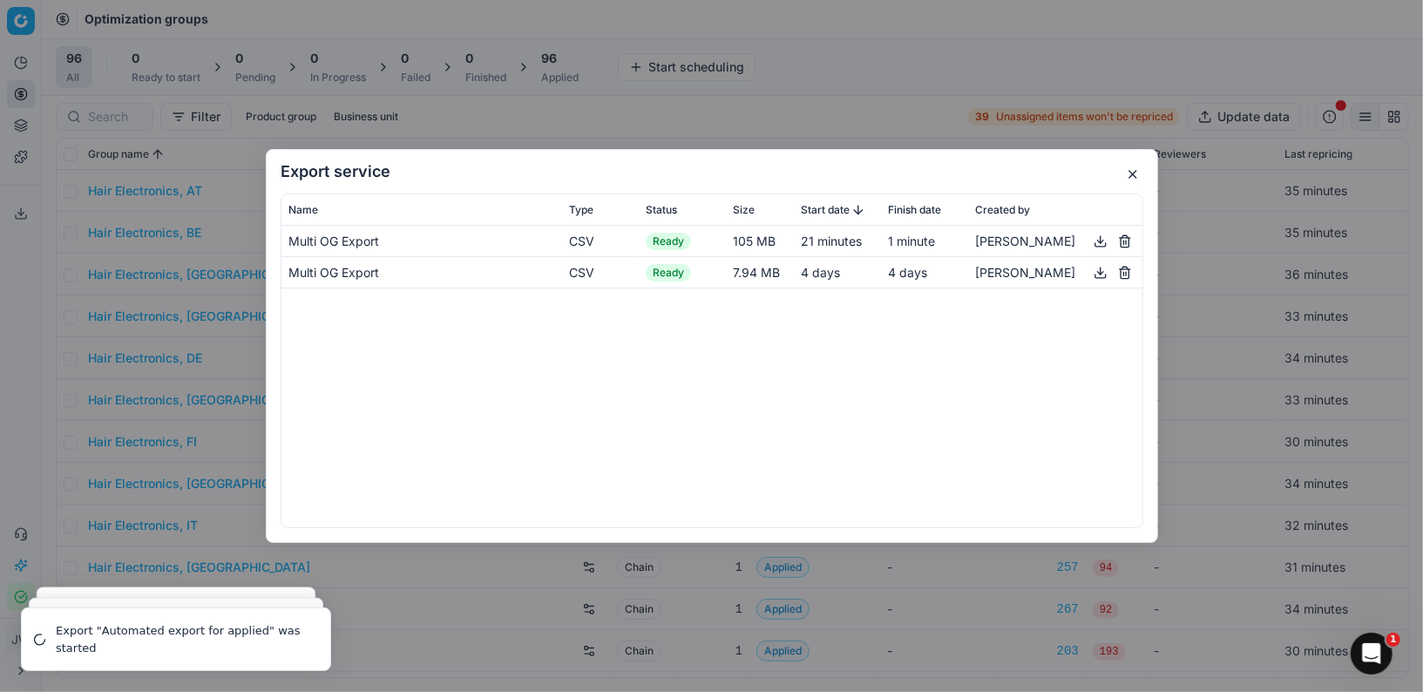
click at [1100, 237] on button "button" at bounding box center [1100, 241] width 21 height 21
